Goal: Task Accomplishment & Management: Manage account settings

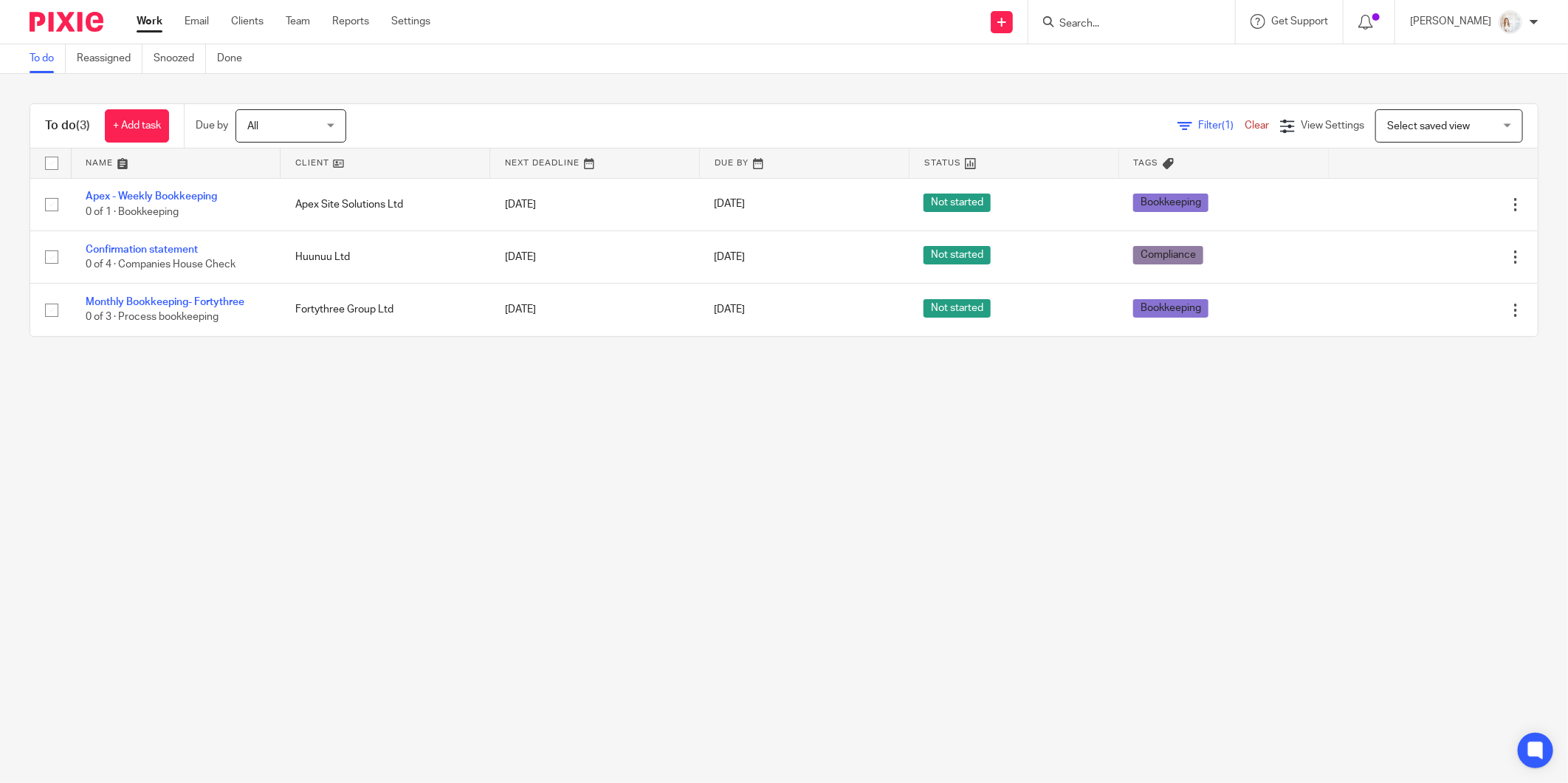
click at [50, 163] on input "checkbox" at bounding box center [51, 163] width 28 height 28
checkbox input "true"
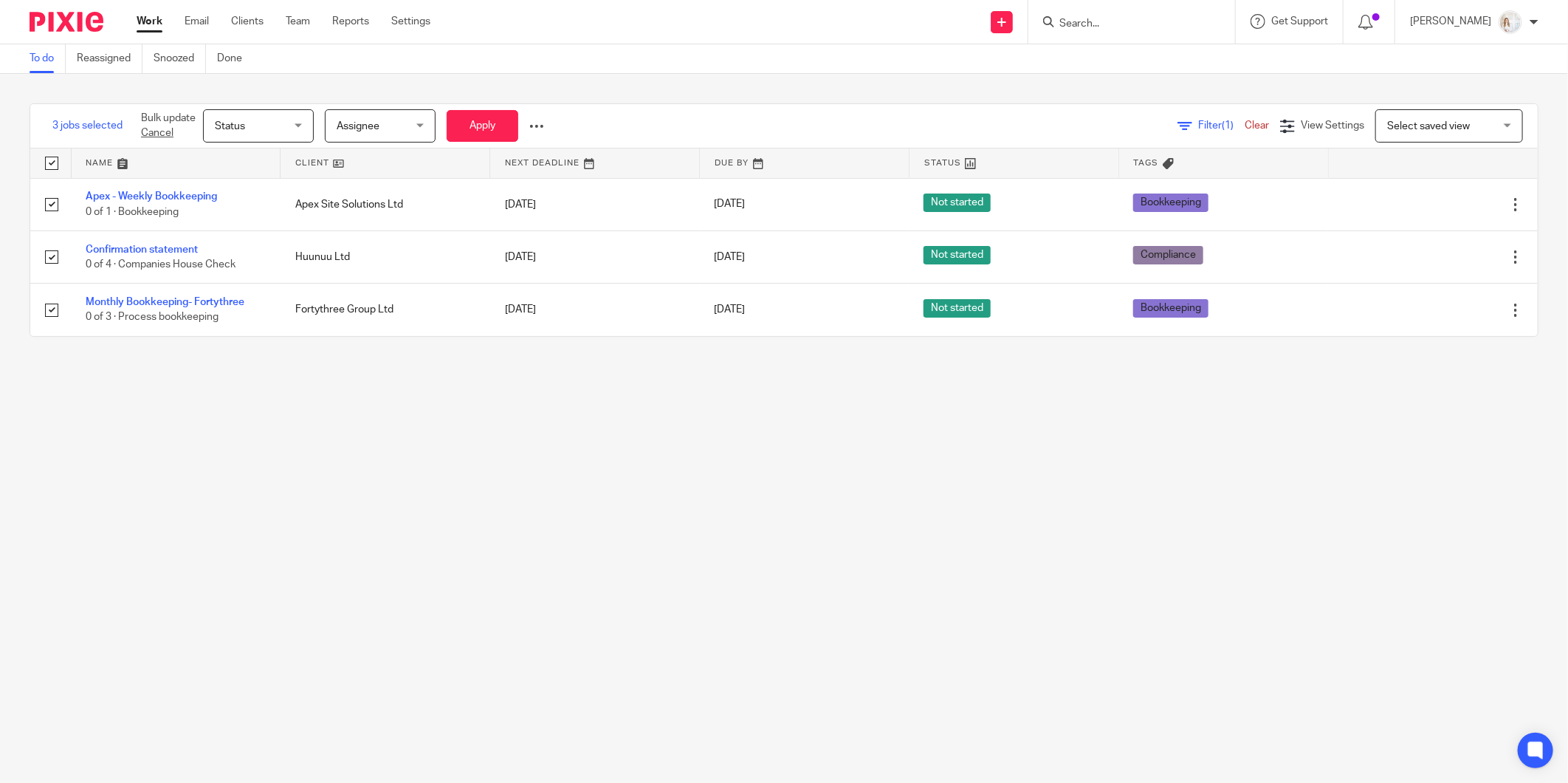
click at [374, 130] on span "Assignee" at bounding box center [376, 125] width 78 height 31
click at [284, 127] on span "Status" at bounding box center [254, 125] width 78 height 31
click at [260, 250] on li "Done" at bounding box center [259, 248] width 109 height 31
click at [441, 136] on form "Bulk update Cancel Done Done Status Not started In progress Done 3 Assignee [GE…" at bounding box center [330, 125] width 377 height 33
click at [459, 134] on button "Apply" at bounding box center [483, 125] width 72 height 32
